Goal: Find specific page/section

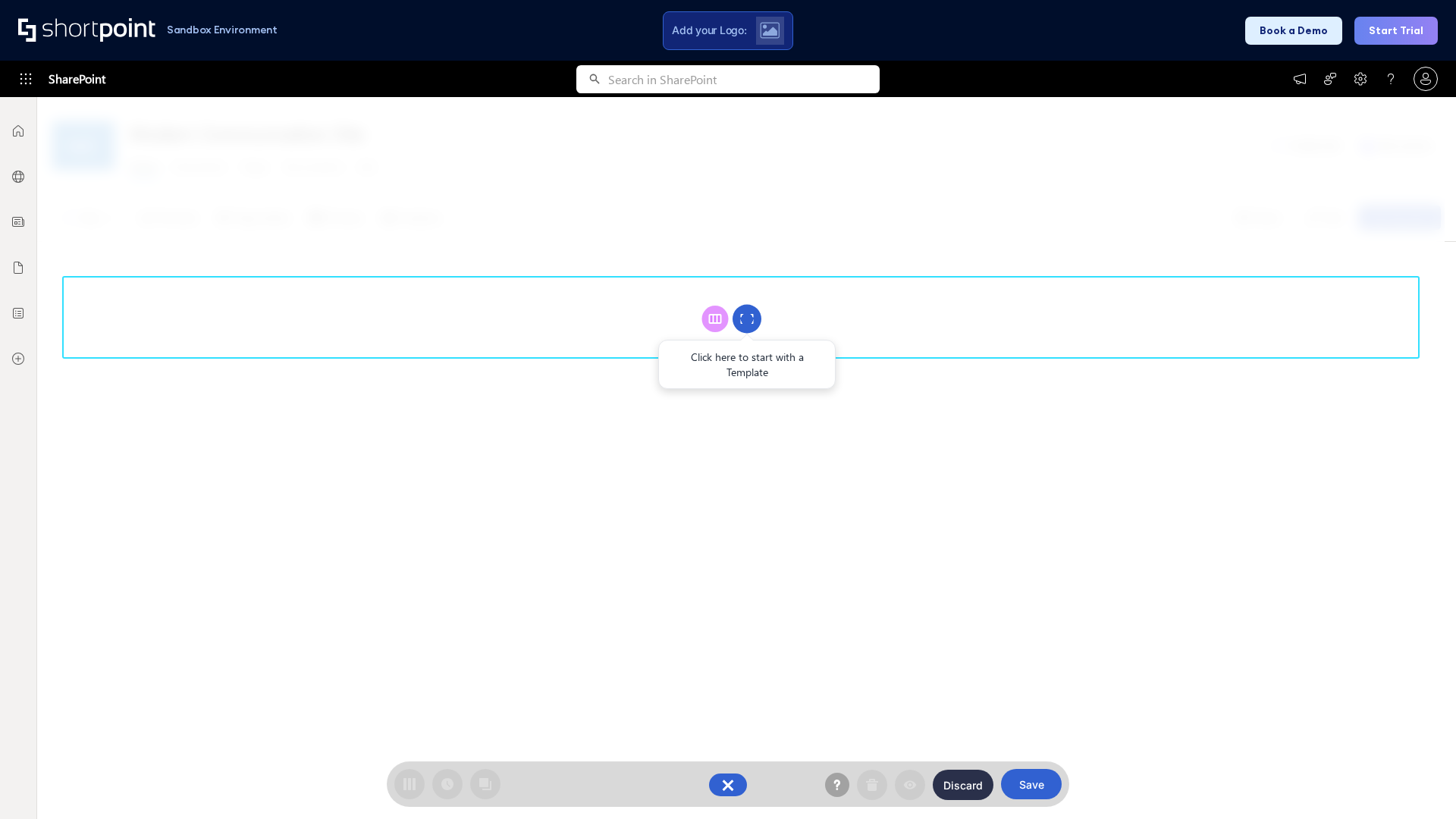
click at [747, 319] on circle at bounding box center [747, 319] width 29 height 29
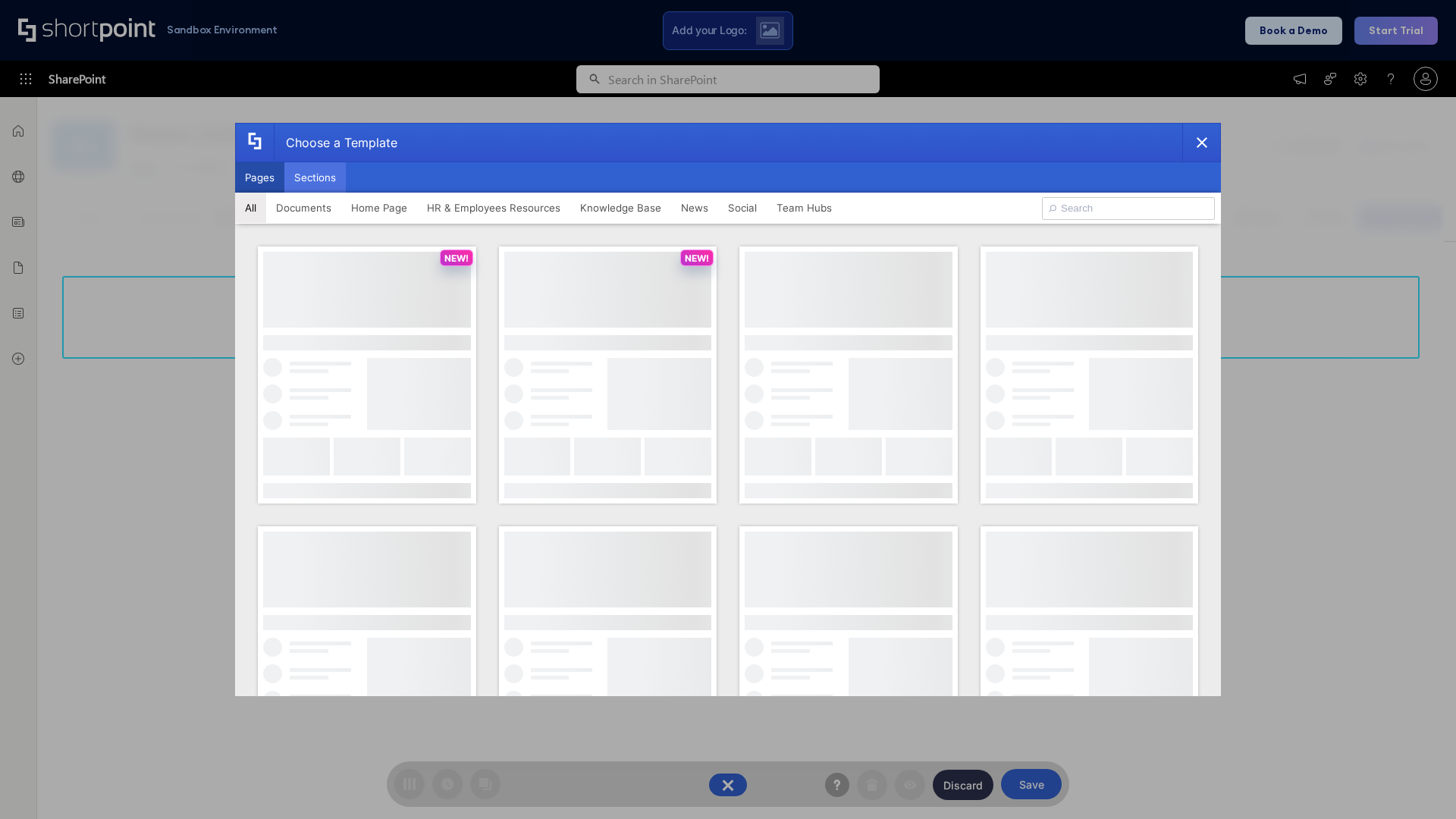
click at [315, 177] on button "Sections" at bounding box center [315, 177] width 62 height 30
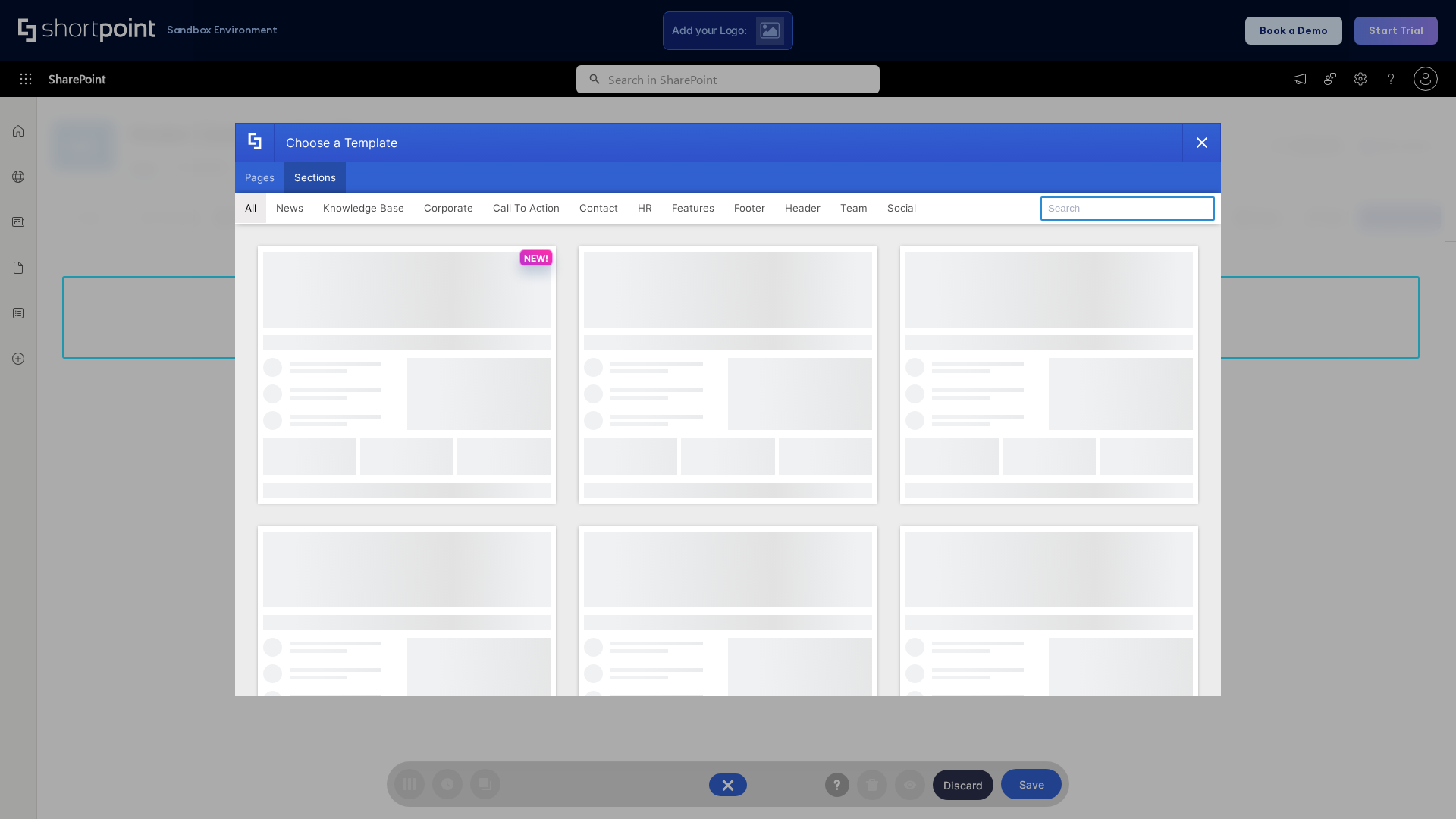
type input "FAQ 5"
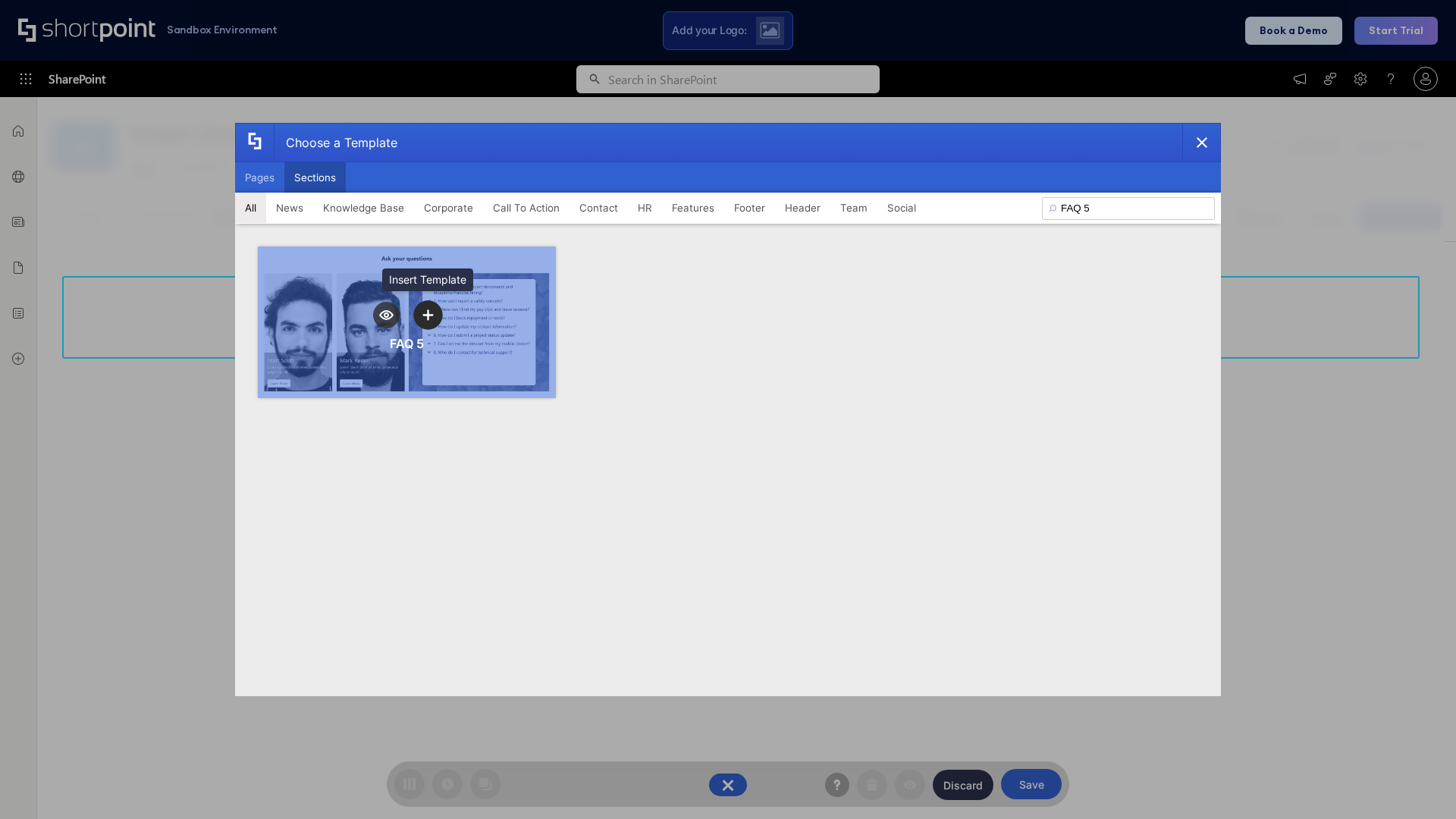
click at [427, 315] on icon "template selector" at bounding box center [428, 315] width 11 height 11
